Goal: Check status: Check status

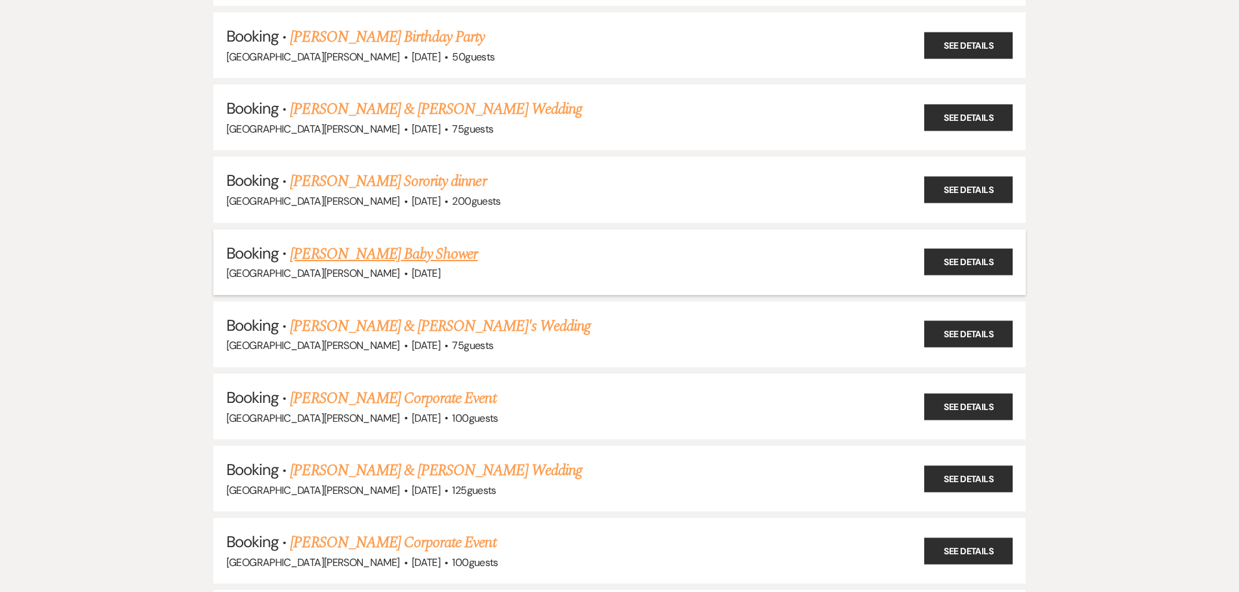
scroll to position [325, 0]
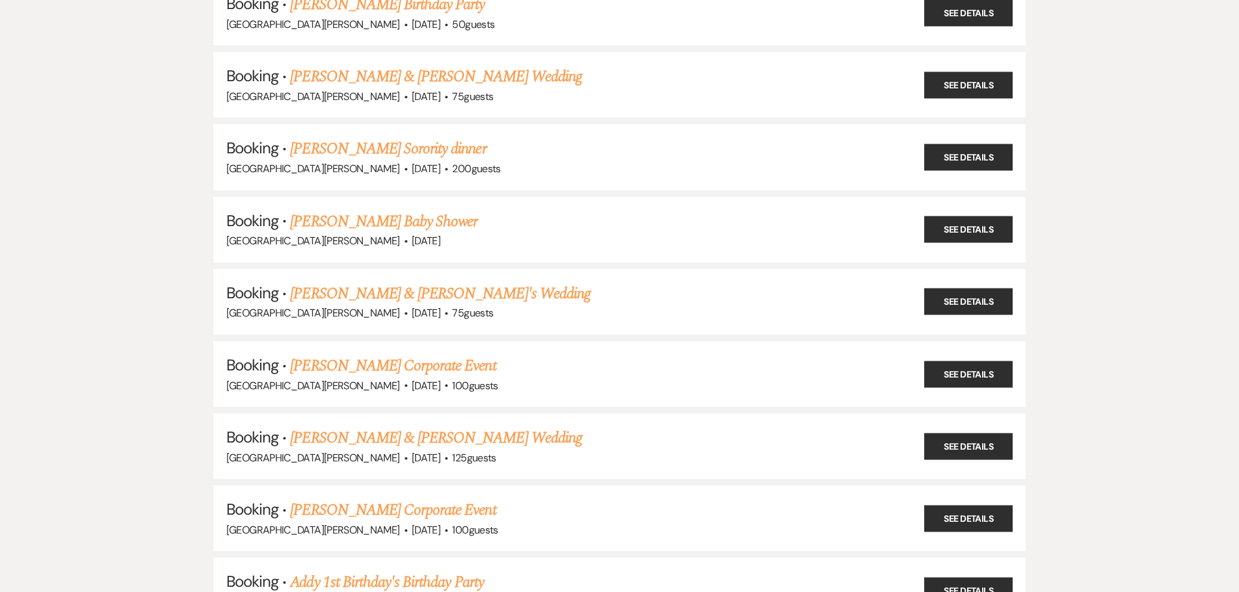
click at [371, 293] on link "[PERSON_NAME] & [PERSON_NAME]'s Wedding" at bounding box center [440, 293] width 300 height 23
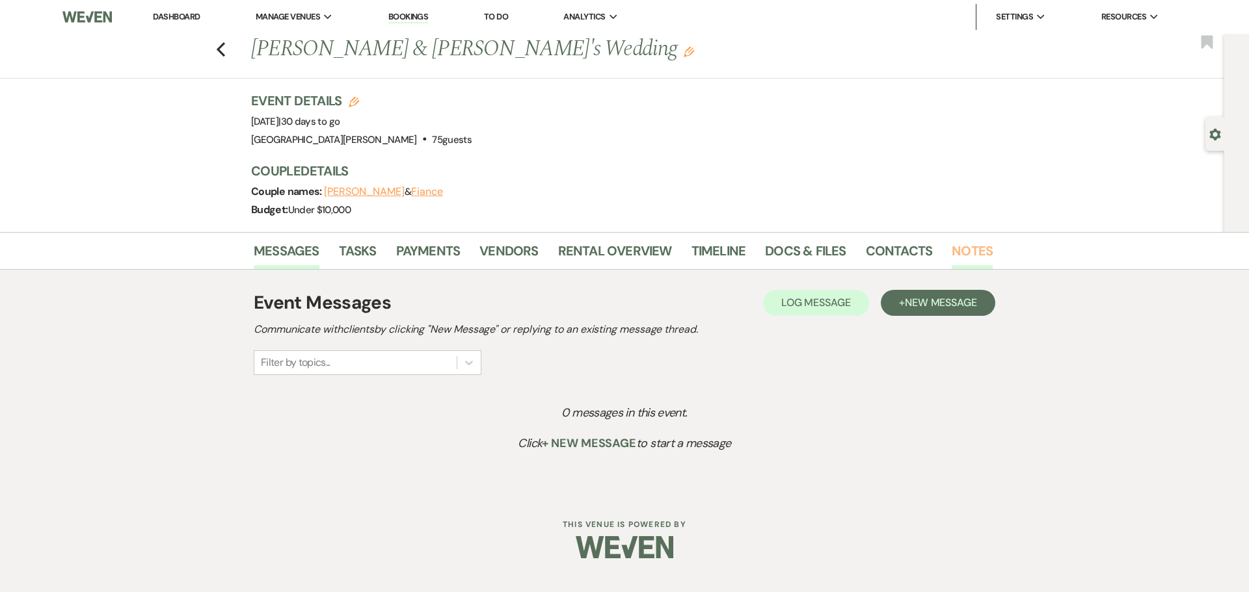
click at [977, 251] on link "Notes" at bounding box center [971, 255] width 41 height 29
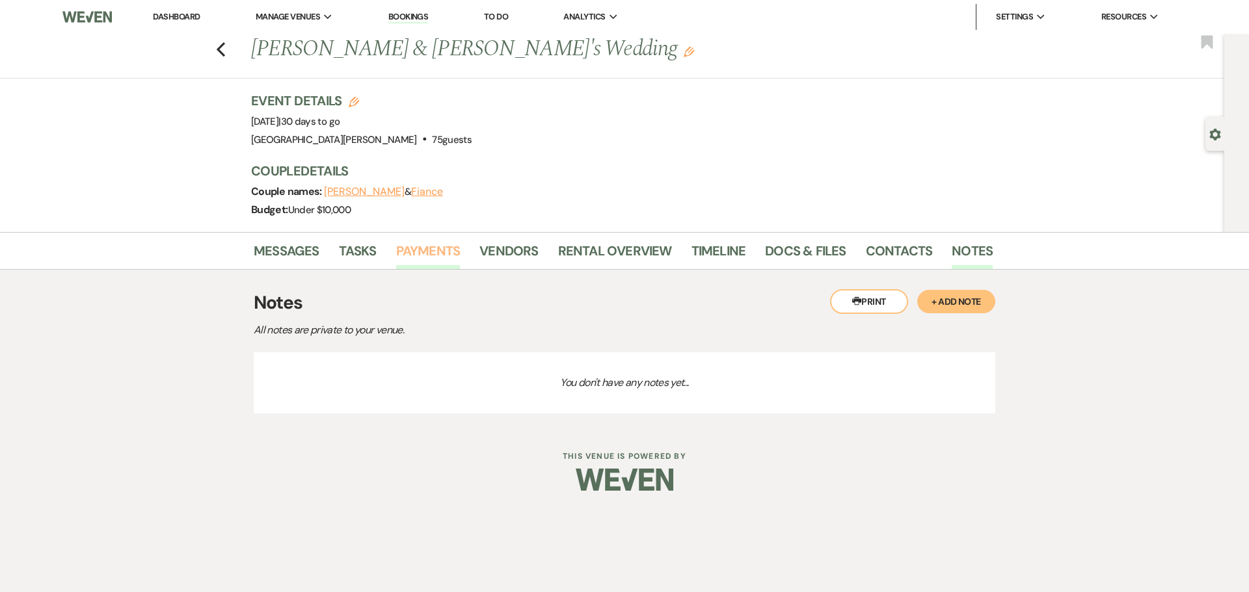
click at [436, 252] on link "Payments" at bounding box center [428, 255] width 64 height 29
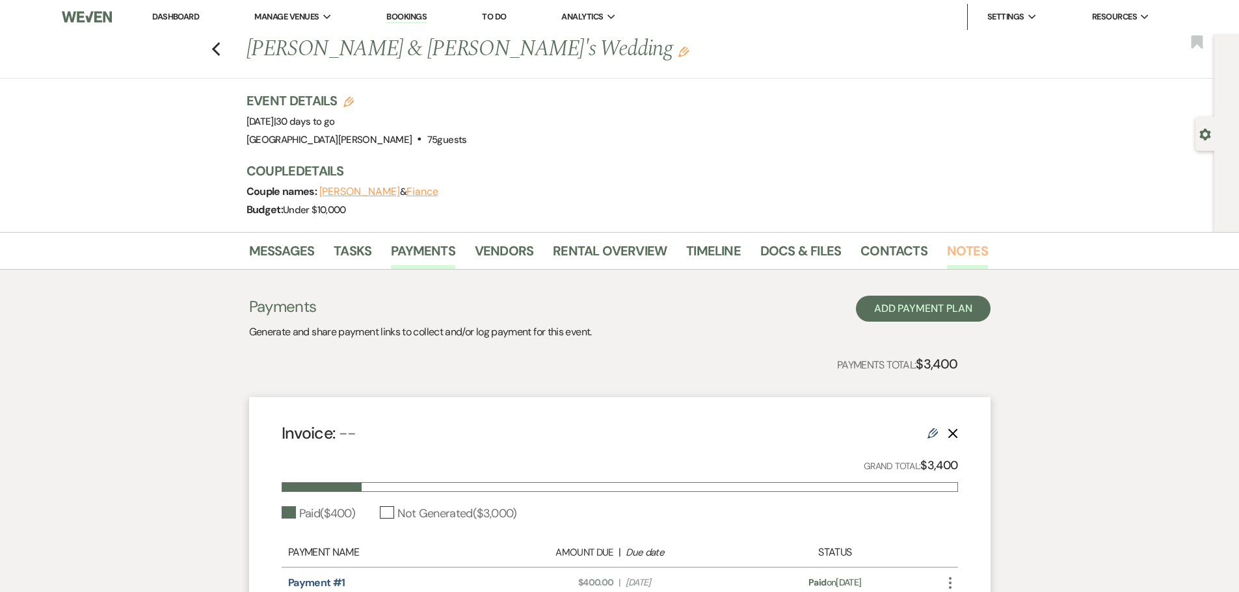
click at [968, 251] on link "Notes" at bounding box center [967, 255] width 41 height 29
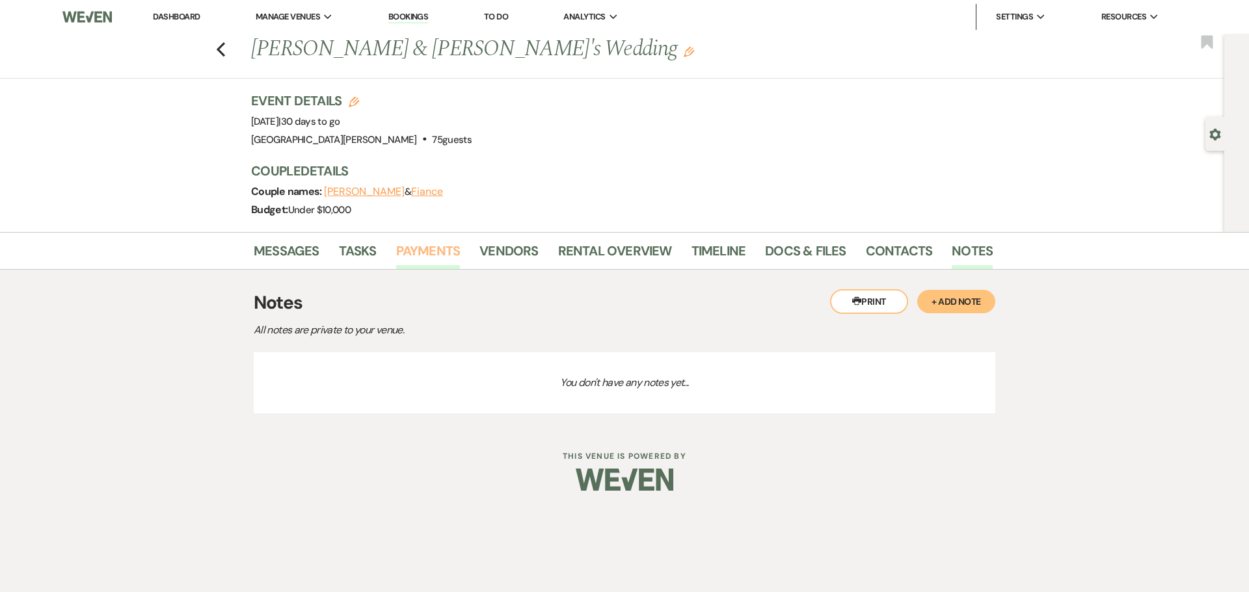
click at [420, 256] on link "Payments" at bounding box center [428, 255] width 64 height 29
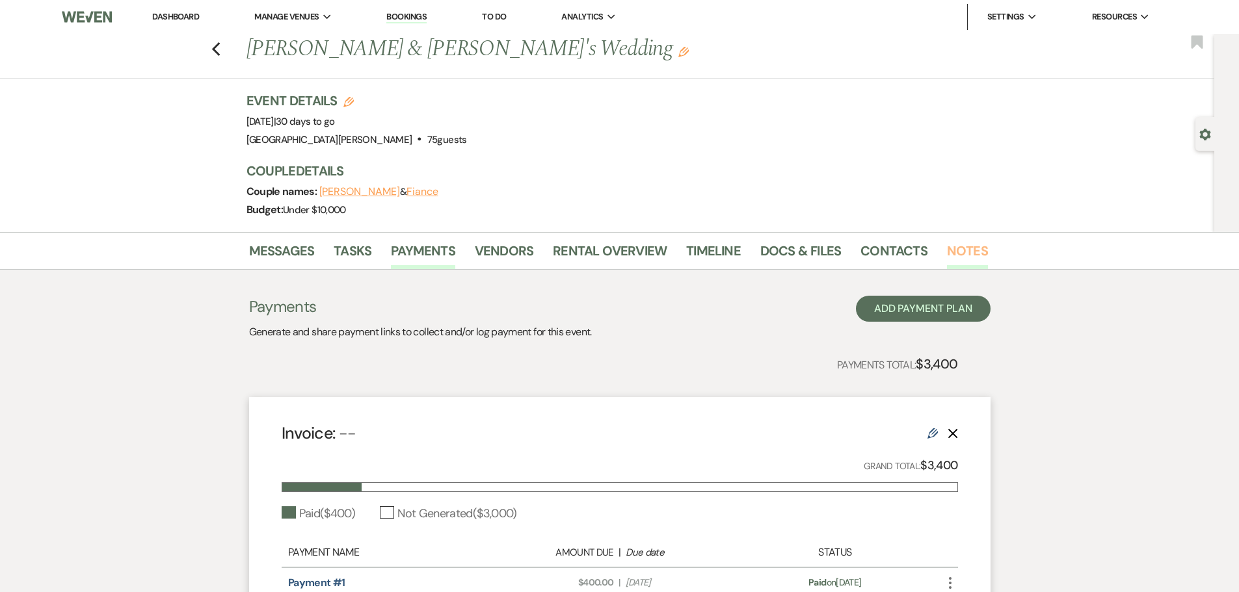
click at [949, 252] on link "Notes" at bounding box center [967, 255] width 41 height 29
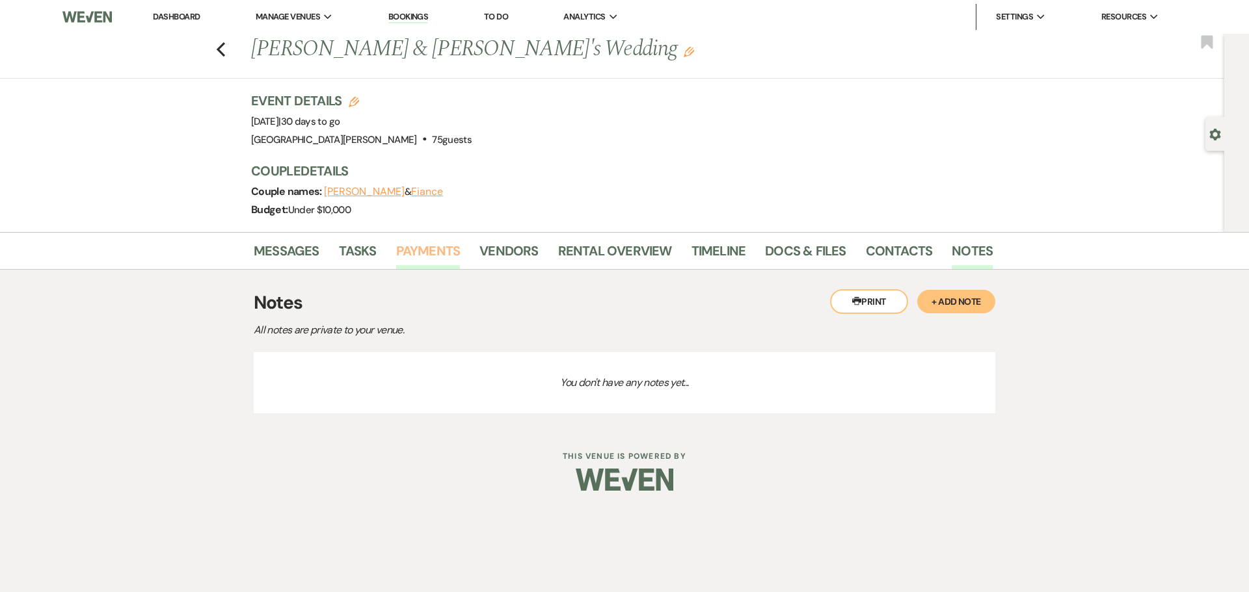
click at [432, 262] on link "Payments" at bounding box center [428, 255] width 64 height 29
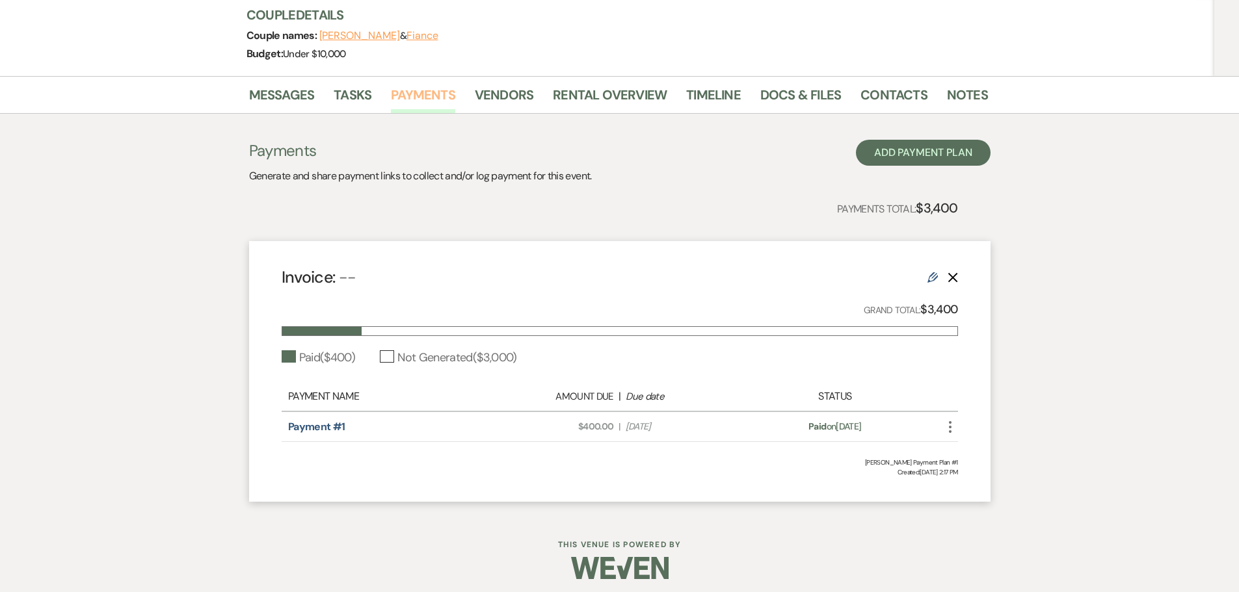
scroll to position [163, 0]
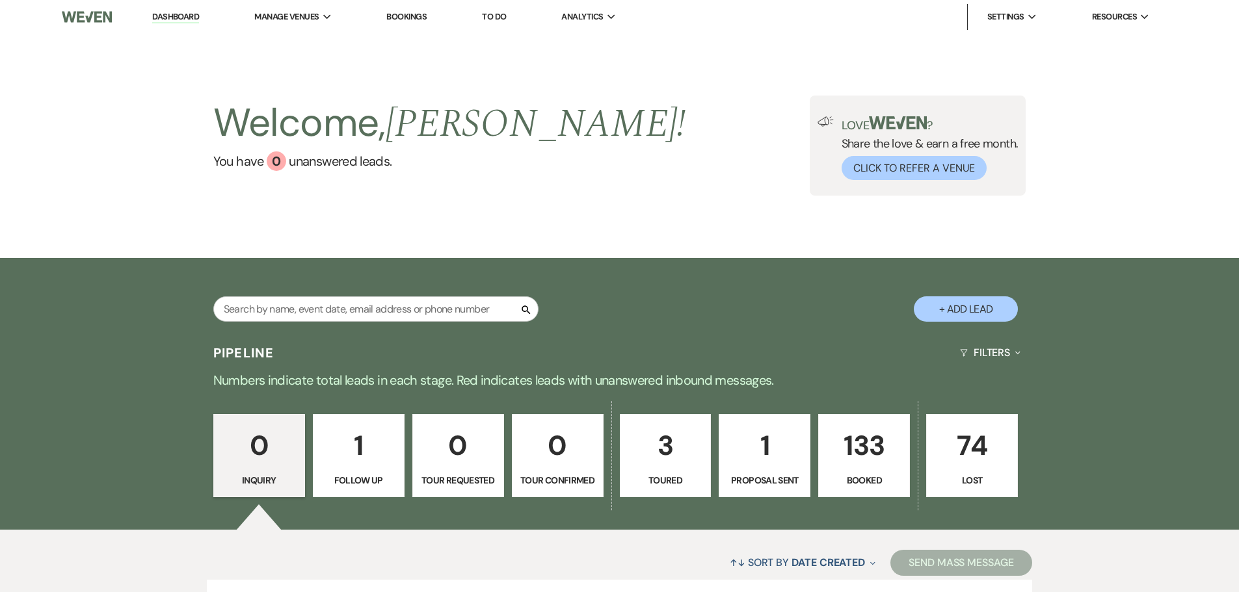
click at [399, 18] on link "Bookings" at bounding box center [406, 16] width 40 height 11
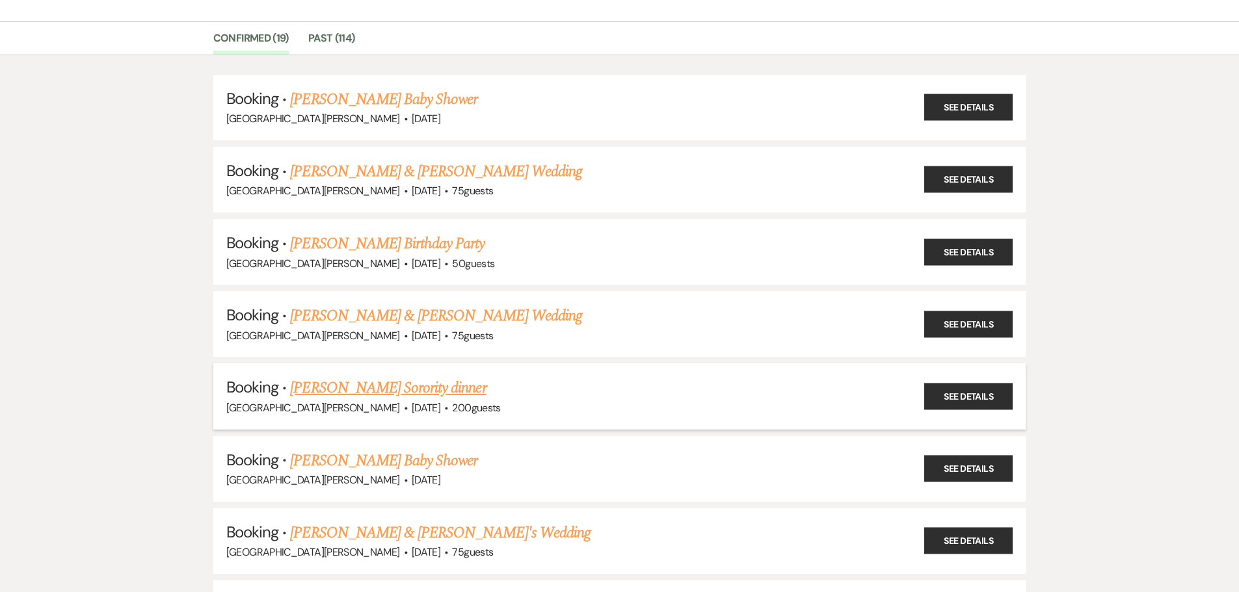
scroll to position [260, 0]
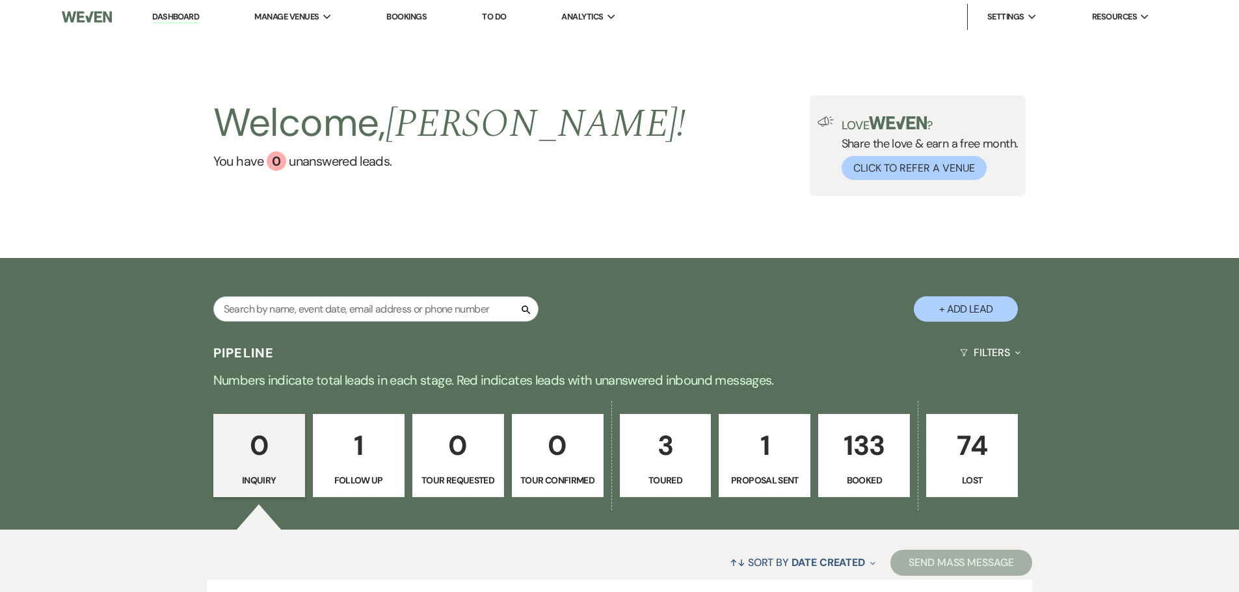
click at [419, 14] on link "Bookings" at bounding box center [406, 16] width 40 height 11
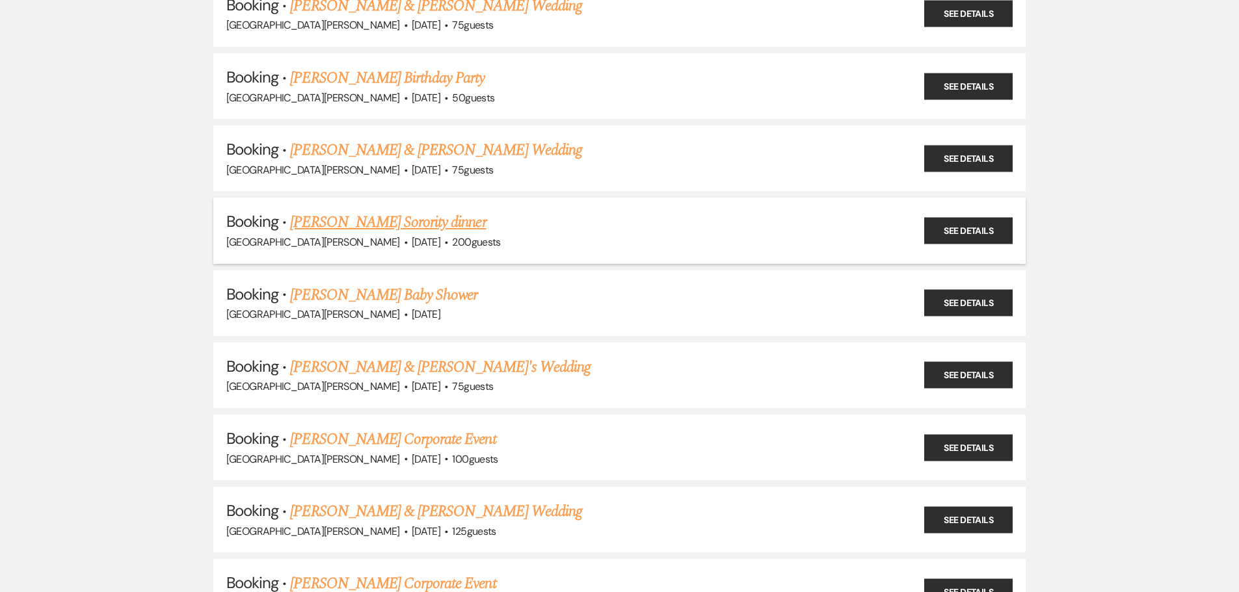
scroll to position [260, 0]
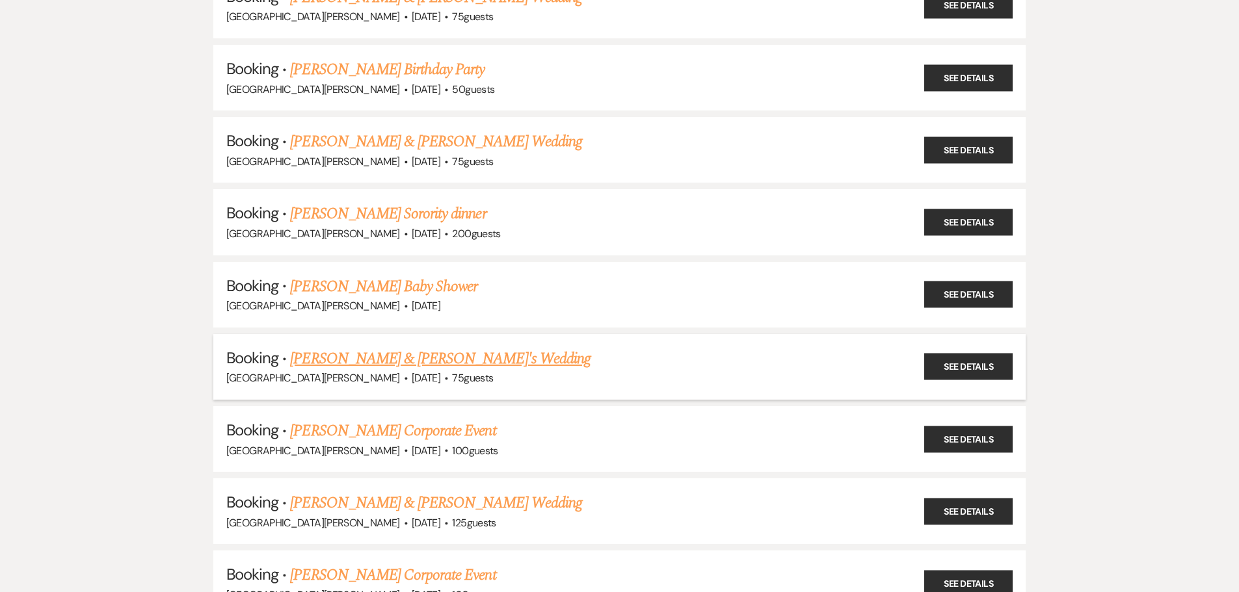
click at [371, 359] on link "[PERSON_NAME] & [PERSON_NAME]'s Wedding" at bounding box center [440, 358] width 300 height 23
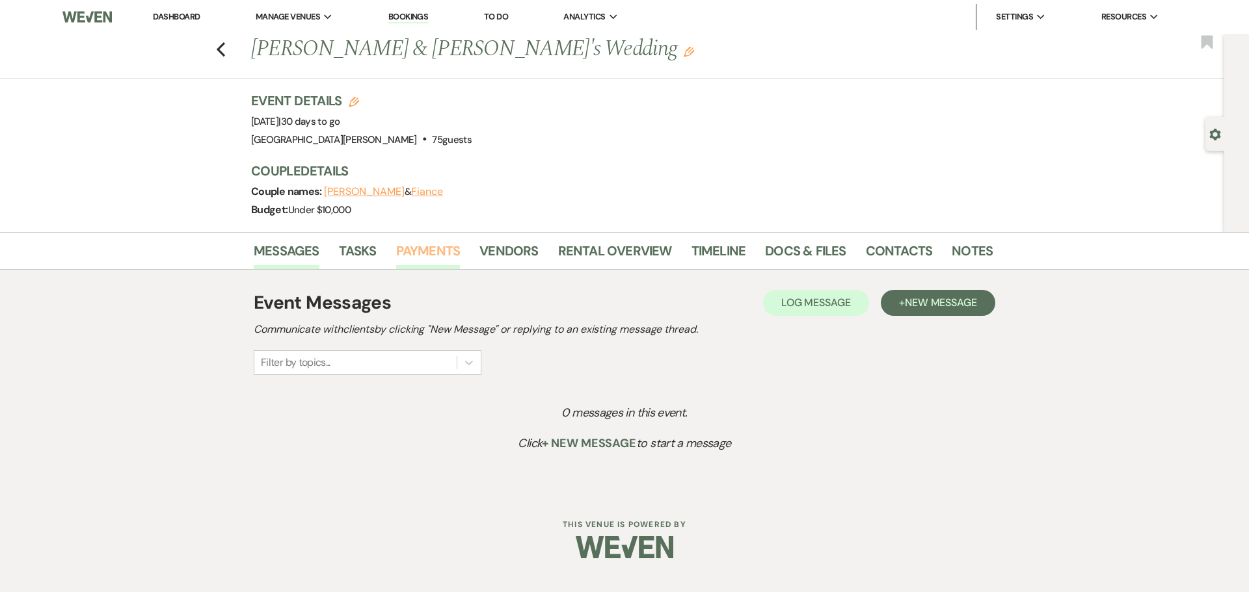
click at [427, 258] on link "Payments" at bounding box center [428, 255] width 64 height 29
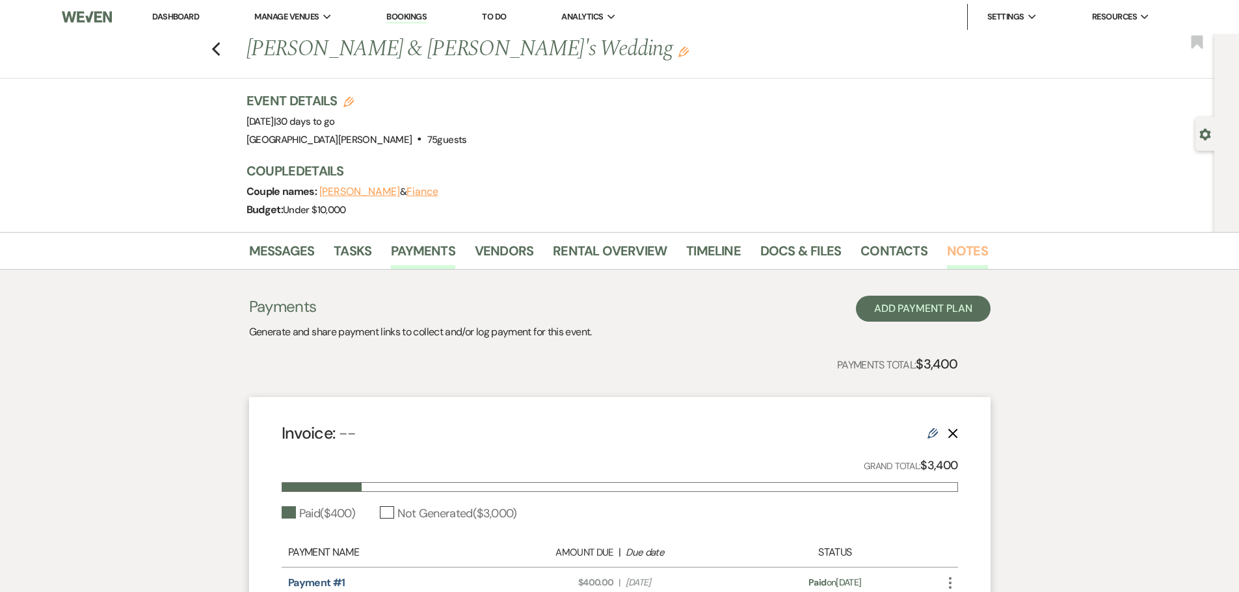
click at [969, 245] on link "Notes" at bounding box center [967, 255] width 41 height 29
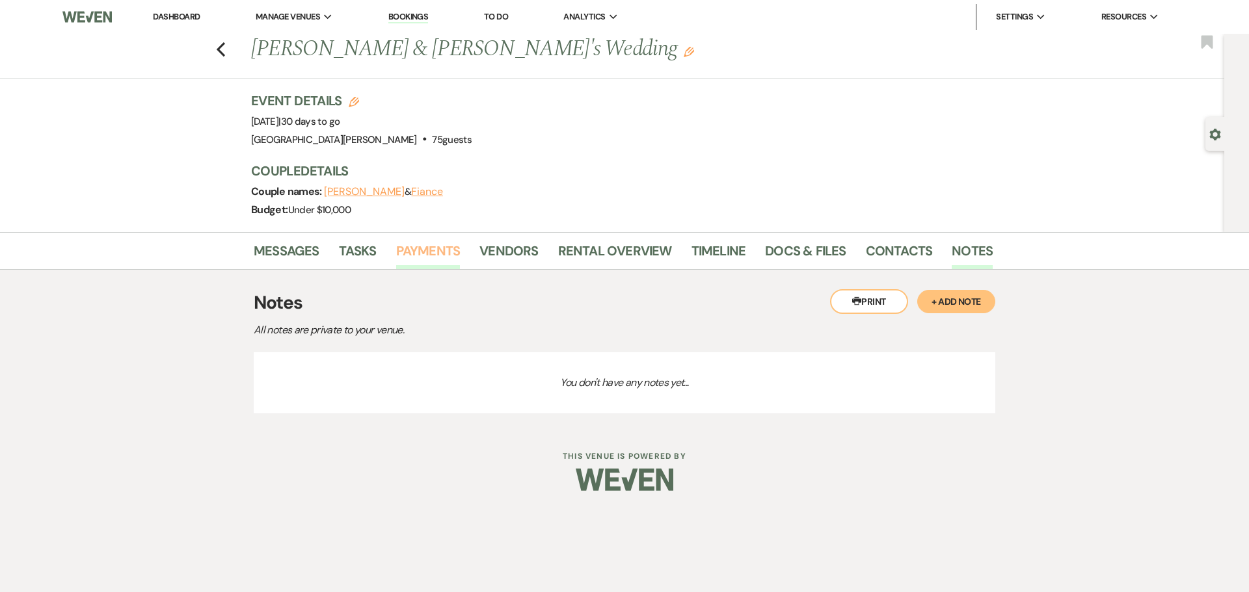
click at [408, 250] on link "Payments" at bounding box center [428, 255] width 64 height 29
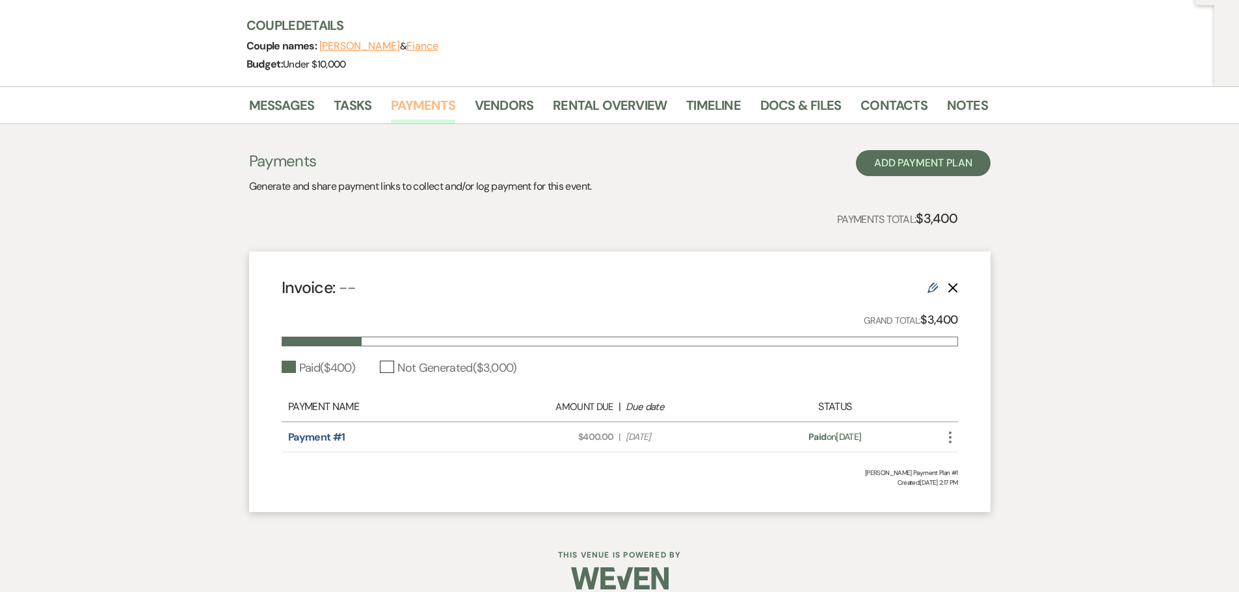
scroll to position [163, 0]
